Goal: Transaction & Acquisition: Obtain resource

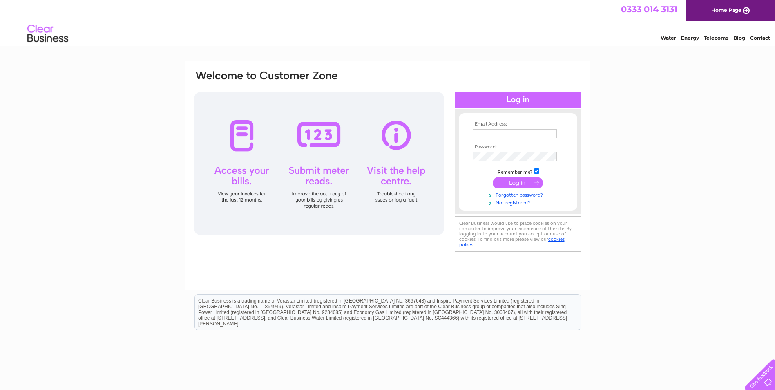
type input "neweasterhousecu@hotmail.com"
click at [514, 180] on input "submit" at bounding box center [518, 182] width 50 height 11
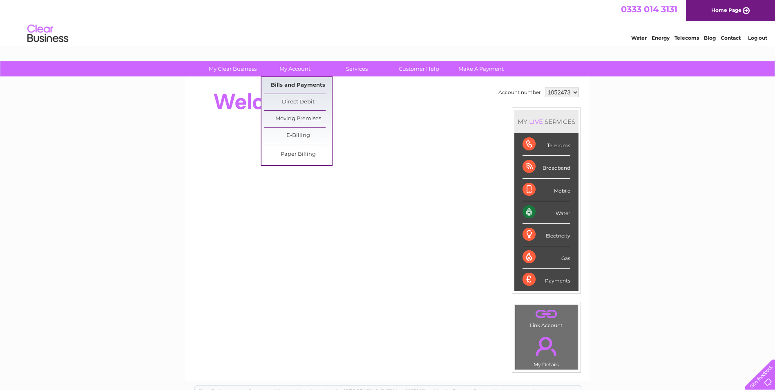
click at [300, 89] on link "Bills and Payments" at bounding box center [297, 85] width 67 height 16
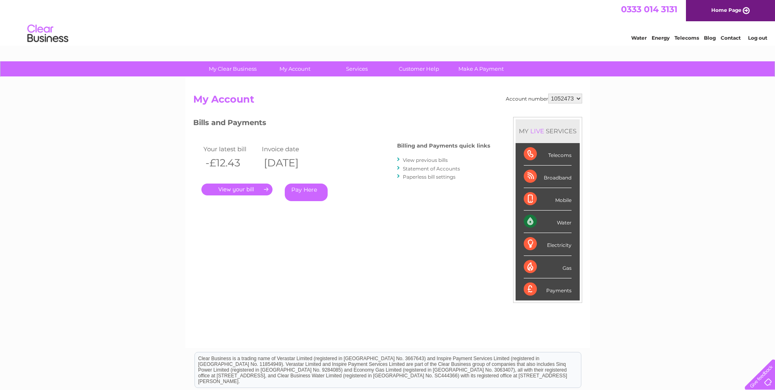
click at [254, 188] on link "." at bounding box center [236, 189] width 71 height 12
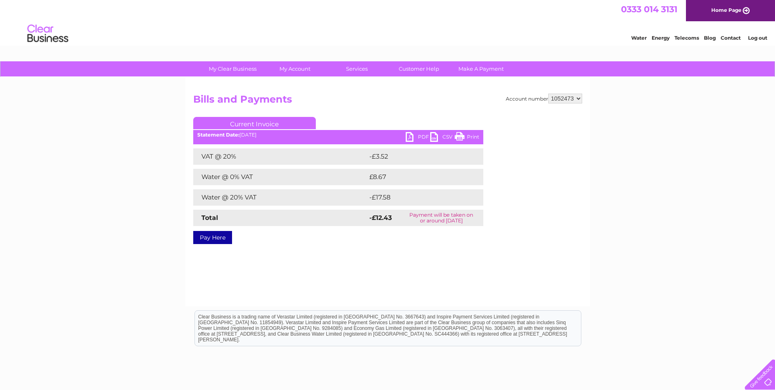
click at [410, 136] on link "PDF" at bounding box center [418, 138] width 25 height 12
